Goal: Task Accomplishment & Management: Complete application form

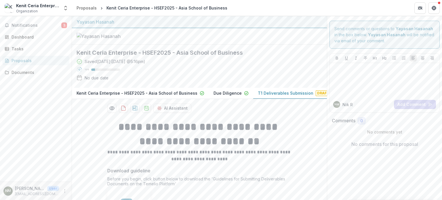
scroll to position [48, 0]
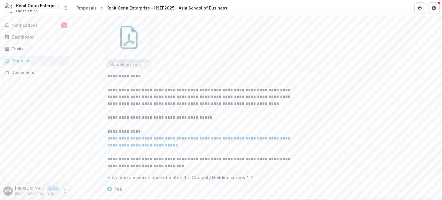
scroll to position [221, 0]
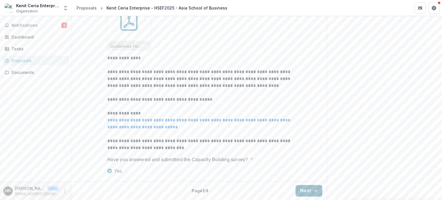
click at [301, 186] on button "Next" at bounding box center [308, 191] width 27 height 12
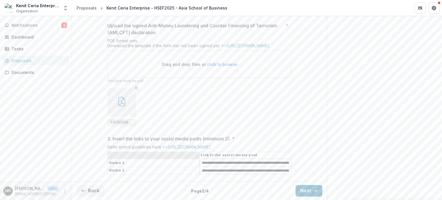
scroll to position [284, 0]
click at [316, 190] on button "Next" at bounding box center [308, 191] width 27 height 12
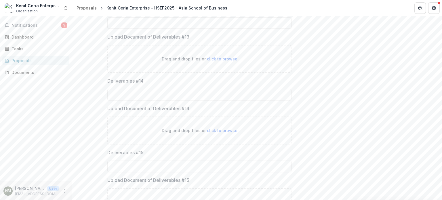
scroll to position [989, 0]
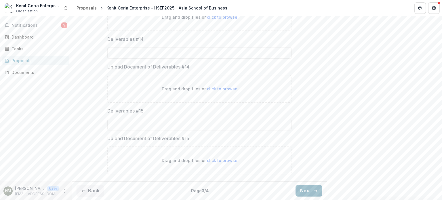
click at [305, 187] on button "Next" at bounding box center [308, 191] width 27 height 12
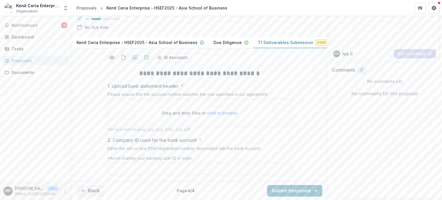
click at [186, 114] on p "Drag and drop files or click to browse" at bounding box center [200, 113] width 76 height 6
click at [177, 110] on p "Drag and drop files or click to browse" at bounding box center [200, 113] width 76 height 6
type input "**********"
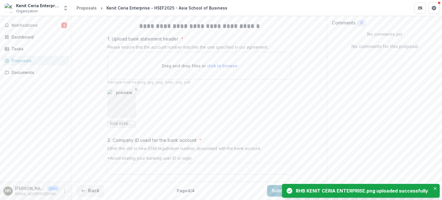
scroll to position [127, 0]
click at [190, 166] on input "2. Company ID used for the bank account *" at bounding box center [199, 169] width 184 height 12
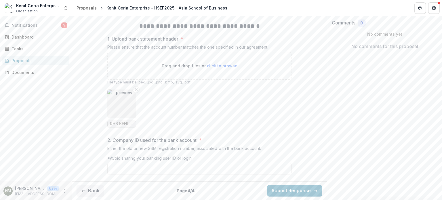
click at [245, 139] on label "2. Company ID used for the bank account *" at bounding box center [197, 140] width 181 height 7
click at [245, 163] on input "2. Company ID used for the bank account *" at bounding box center [199, 169] width 184 height 12
click at [97, 187] on button "Back" at bounding box center [90, 191] width 28 height 12
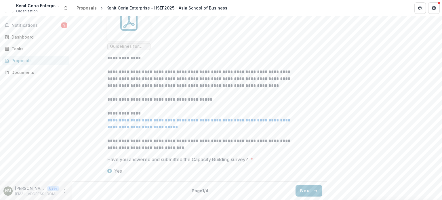
scroll to position [221, 0]
click at [301, 187] on button "Next" at bounding box center [308, 191] width 27 height 12
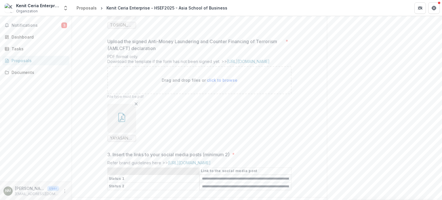
scroll to position [284, 0]
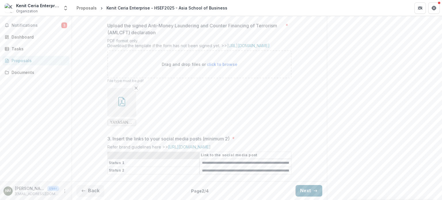
click at [310, 187] on button "Next" at bounding box center [308, 191] width 27 height 12
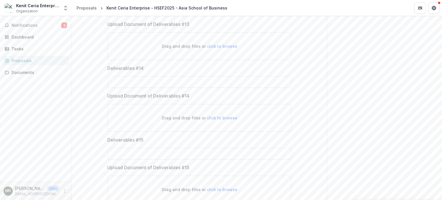
scroll to position [1083, 0]
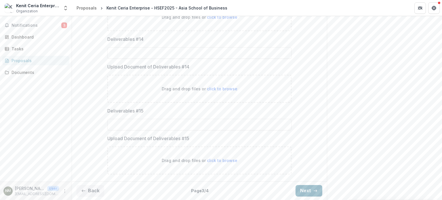
click at [318, 187] on button "Next" at bounding box center [308, 191] width 27 height 12
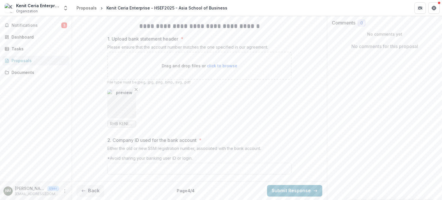
scroll to position [127, 0]
click at [188, 115] on ul "RHB KENIT CERIA ENTERPRISE.png" at bounding box center [199, 108] width 184 height 38
drag, startPoint x: 95, startPoint y: 186, endPoint x: 99, endPoint y: 186, distance: 4.6
click at [95, 186] on button "Back" at bounding box center [90, 191] width 28 height 12
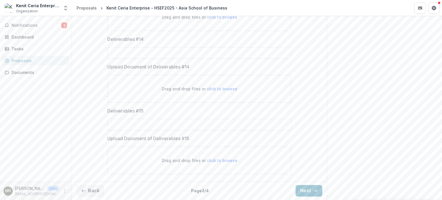
scroll to position [1083, 0]
click at [100, 188] on button "Back" at bounding box center [90, 191] width 28 height 12
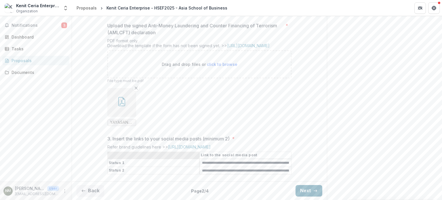
click at [309, 189] on button "Next" at bounding box center [308, 191] width 27 height 12
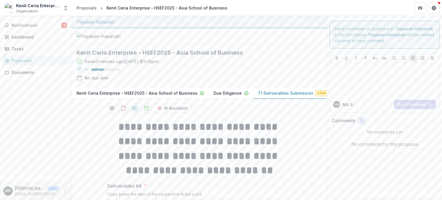
scroll to position [201, 0]
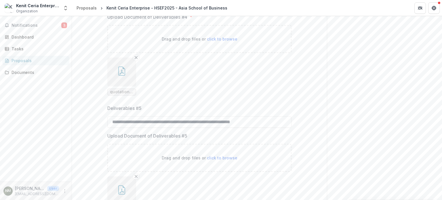
click at [124, 86] on button "button" at bounding box center [121, 72] width 29 height 29
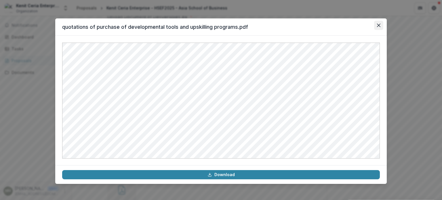
click at [380, 25] on icon "Close" at bounding box center [378, 25] width 3 height 3
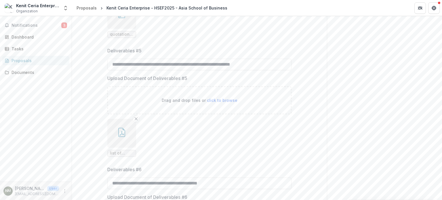
scroll to position [316, 0]
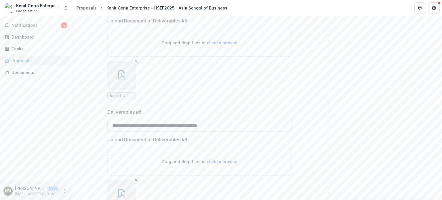
click at [117, 79] on icon "button" at bounding box center [121, 74] width 9 height 9
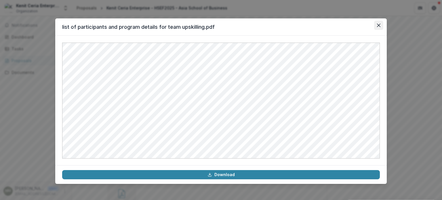
click at [380, 24] on button "Close" at bounding box center [378, 25] width 9 height 9
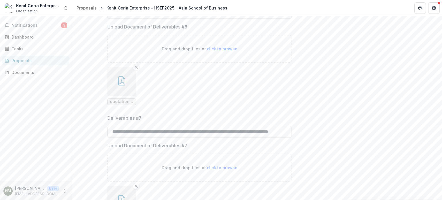
scroll to position [460, 0]
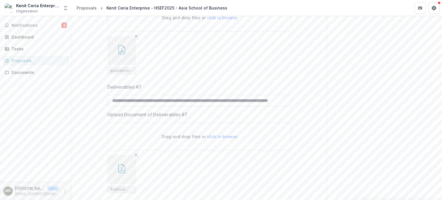
click at [118, 65] on button "button" at bounding box center [121, 50] width 29 height 29
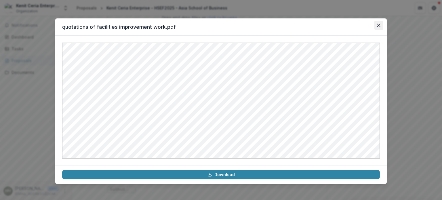
click at [380, 24] on icon "Close" at bounding box center [378, 25] width 3 height 3
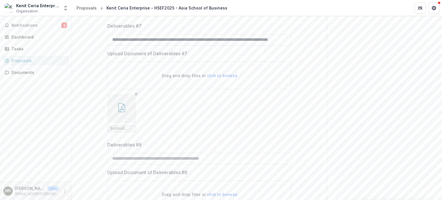
scroll to position [546, 0]
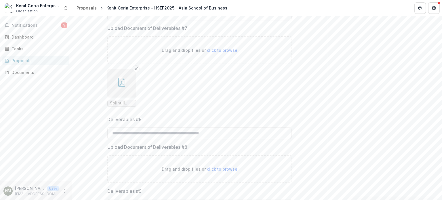
click at [118, 87] on icon "button" at bounding box center [121, 82] width 7 height 9
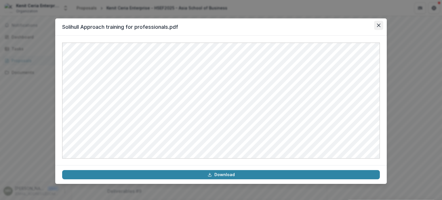
click at [382, 26] on button "Close" at bounding box center [378, 25] width 9 height 9
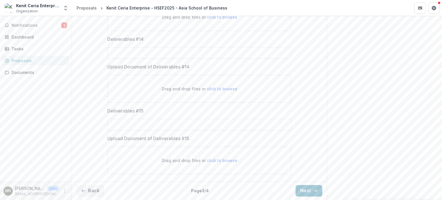
scroll to position [1083, 0]
click at [313, 189] on icon "button" at bounding box center [315, 190] width 5 height 5
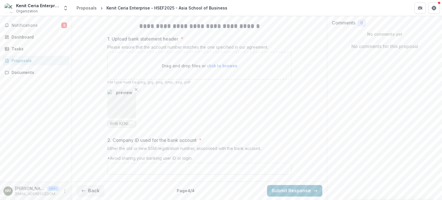
scroll to position [127, 0]
click at [175, 168] on input "2. Company ID used for the bank account *" at bounding box center [199, 169] width 184 height 12
paste input "**********"
type input "**********"
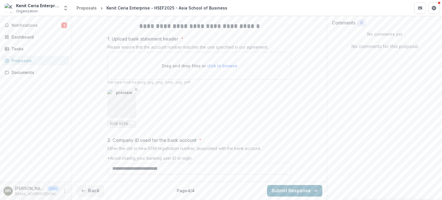
click at [294, 189] on button "Submit Response" at bounding box center [294, 191] width 55 height 12
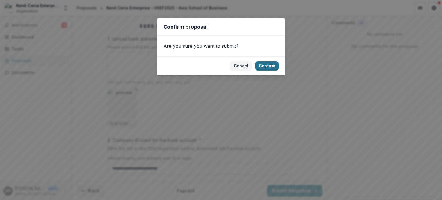
click at [274, 64] on button "Confirm" at bounding box center [266, 65] width 23 height 9
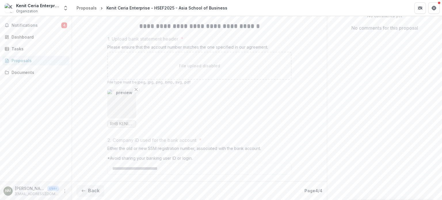
scroll to position [141, 0]
